Goal: Information Seeking & Learning: Learn about a topic

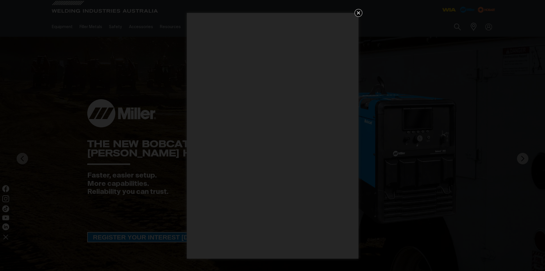
click at [359, 11] on icon "Get 5 WIA Welding Guides Free!" at bounding box center [358, 12] width 7 height 7
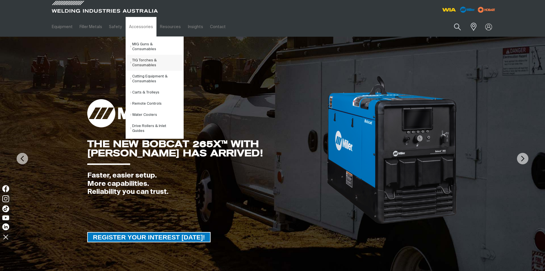
click at [138, 55] on link "TIG Torches & Consumables" at bounding box center [156, 63] width 53 height 16
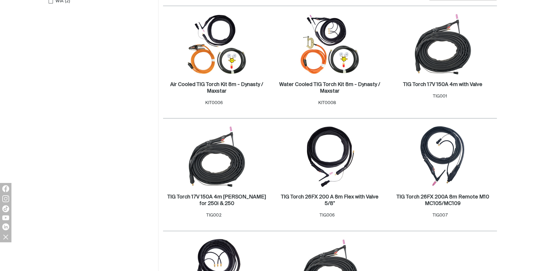
scroll to position [57, 0]
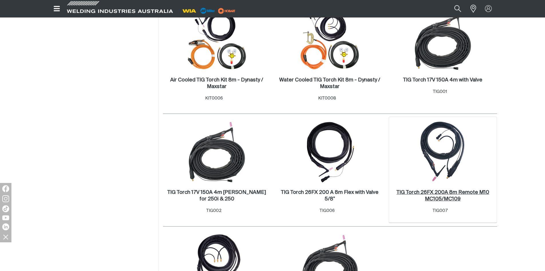
click at [441, 192] on h2 "TIG Torch 26FX 200A 8m Remote M10 MC105/MC109 ." at bounding box center [443, 196] width 93 height 12
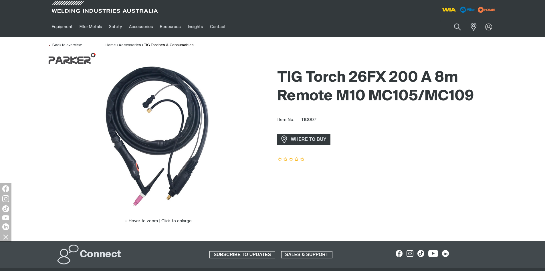
click at [324, 93] on h1 "TIG Torch 26FX 200 A 8m Remote M10 MC105/MC109" at bounding box center [387, 86] width 220 height 37
click at [78, 114] on div at bounding box center [158, 137] width 220 height 143
click at [455, 29] on button "Search products" at bounding box center [457, 27] width 23 height 16
click at [396, 28] on input "Search" at bounding box center [423, 26] width 88 height 13
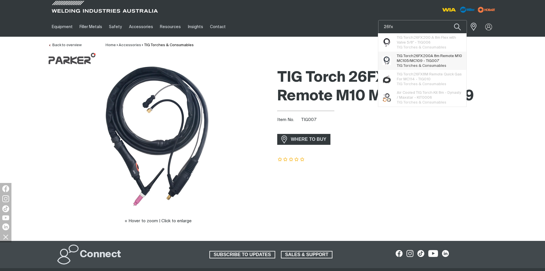
type input "26fx"
click at [422, 60] on span "TIG Torch 26FX 200A 8m Remote M10 MC105/MC109 - TIG007" at bounding box center [430, 59] width 66 height 10
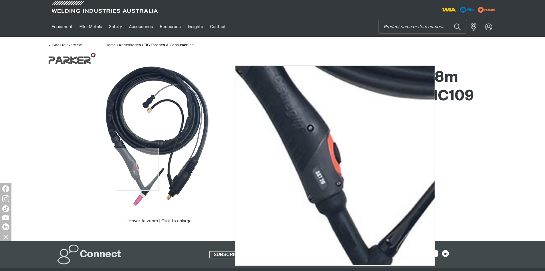
click at [137, 169] on img at bounding box center [158, 137] width 143 height 143
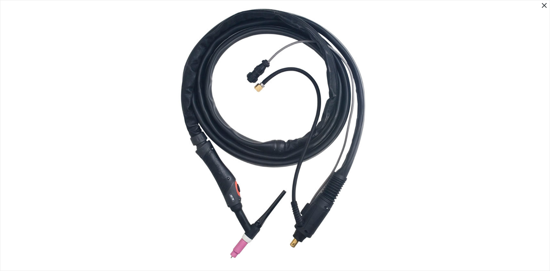
click at [237, 191] on img at bounding box center [275, 135] width 257 height 257
click at [237, 197] on img at bounding box center [275, 135] width 257 height 257
click at [310, 171] on img at bounding box center [275, 135] width 257 height 257
drag, startPoint x: 546, startPoint y: 5, endPoint x: 467, endPoint y: 45, distance: 87.8
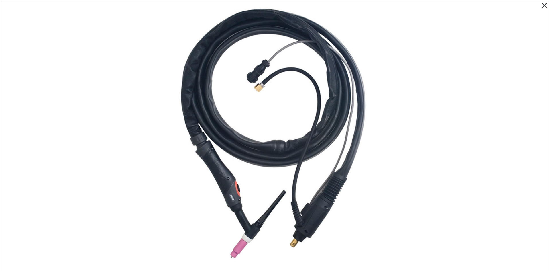
click at [545, 5] on icon "Close pop-up overlay" at bounding box center [544, 5] width 9 height 9
